Goal: Task Accomplishment & Management: Manage account settings

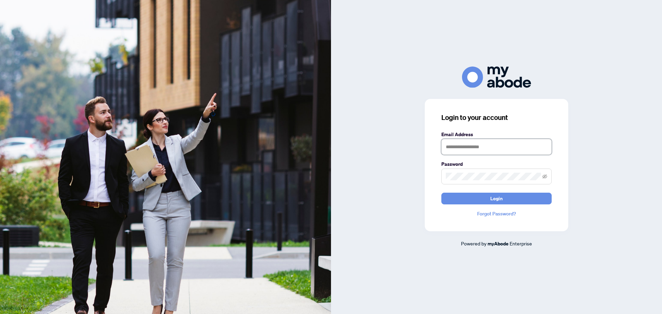
click at [460, 146] on input "text" at bounding box center [496, 147] width 110 height 16
type input "**********"
click at [498, 195] on span "Login" at bounding box center [496, 198] width 12 height 11
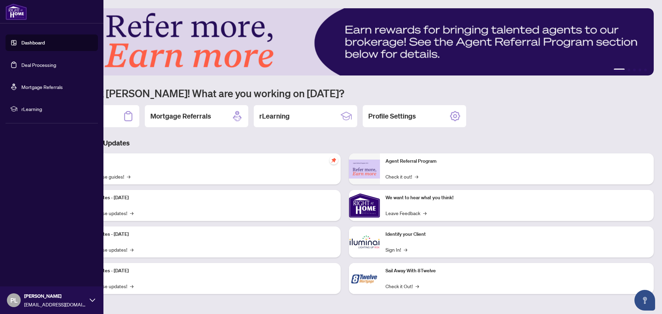
click at [51, 65] on link "Deal Processing" at bounding box center [38, 65] width 35 height 6
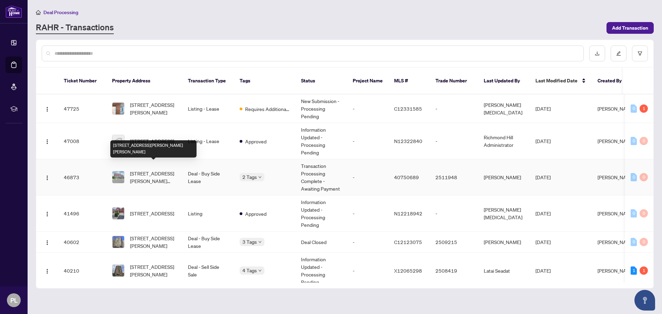
click at [152, 170] on span "119-77 Leland Street, Hamilton, ON L8S 3A1, Canada" at bounding box center [153, 177] width 47 height 15
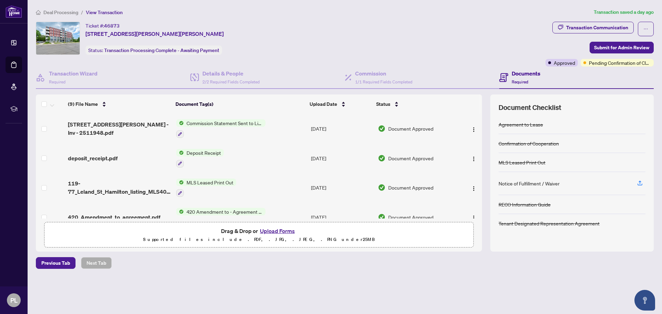
click at [244, 121] on span "Commission Statement Sent to Listing Brokerage" at bounding box center [225, 123] width 82 height 8
click at [180, 135] on icon "button" at bounding box center [180, 134] width 4 height 4
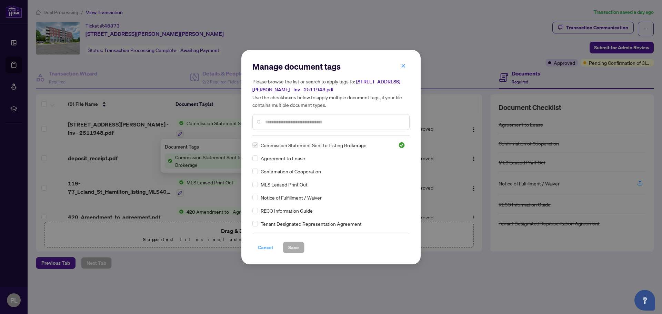
click at [263, 246] on span "Cancel" at bounding box center [265, 247] width 15 height 11
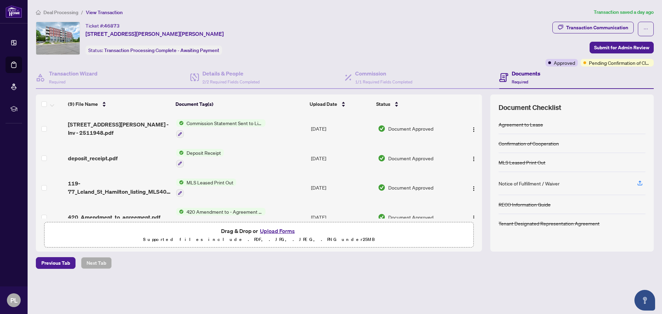
click at [414, 127] on span "Document Approved" at bounding box center [410, 129] width 45 height 8
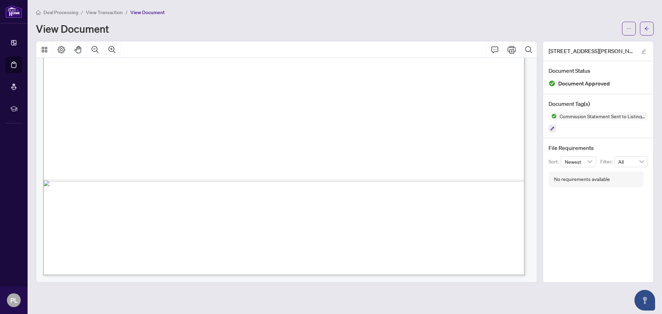
scroll to position [114, 0]
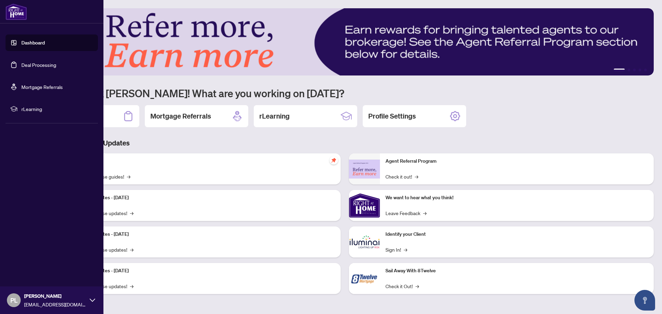
click at [28, 63] on link "Deal Processing" at bounding box center [38, 65] width 35 height 6
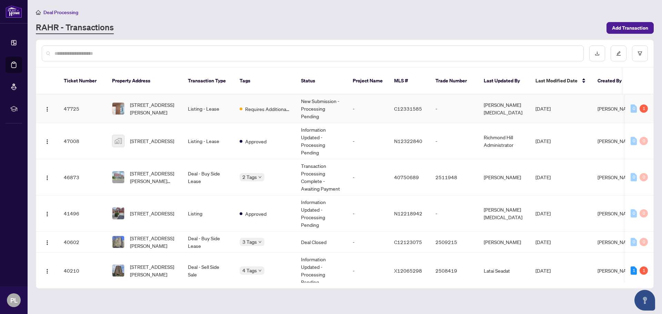
click at [236, 106] on td "Requires Additional Docs" at bounding box center [264, 108] width 61 height 29
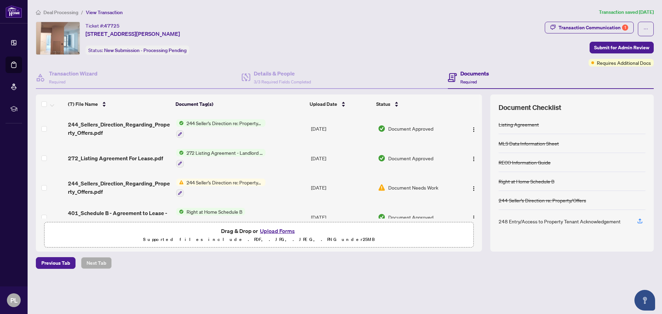
click at [237, 183] on span "244 Seller’s Direction re: Property/Offers" at bounding box center [225, 183] width 82 height 8
click at [604, 61] on span "Requires Additional Docs" at bounding box center [624, 63] width 54 height 8
click at [605, 47] on div "Requires Additional Docs" at bounding box center [621, 48] width 52 height 11
click at [530, 83] on div "Documents Required" at bounding box center [551, 78] width 206 height 22
click at [583, 25] on div "Transaction Communication 1" at bounding box center [593, 27] width 70 height 11
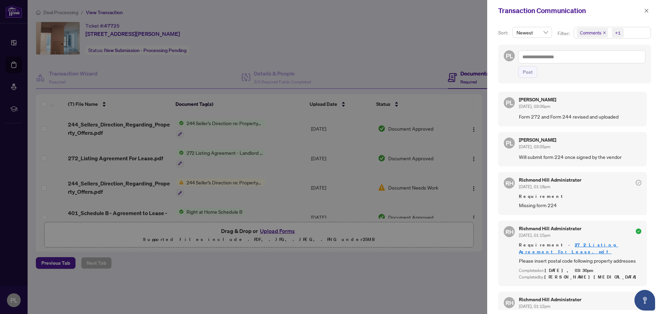
click at [419, 73] on div at bounding box center [331, 157] width 662 height 314
click at [645, 11] on icon "close" at bounding box center [646, 10] width 5 height 5
